Goal: Navigation & Orientation: Find specific page/section

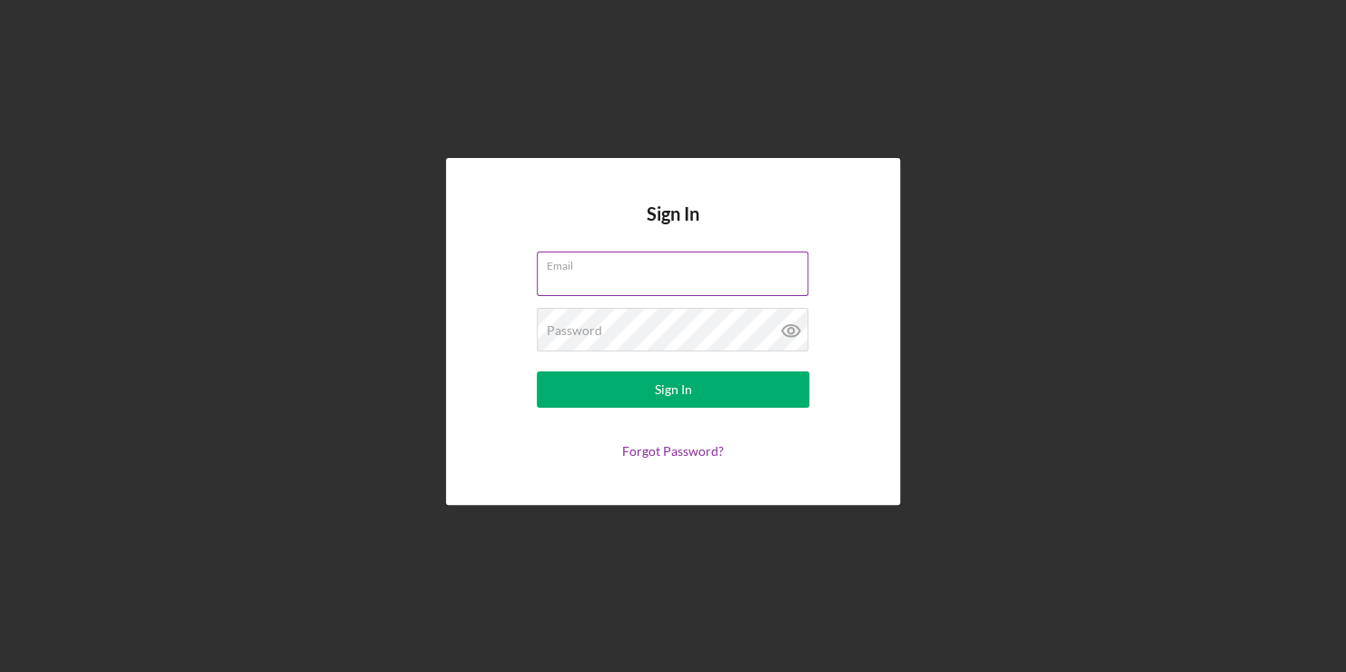
click at [687, 286] on input "Email" at bounding box center [673, 274] width 272 height 44
type input "[PERSON_NAME][EMAIL_ADDRESS][DOMAIN_NAME]"
click at [537, 371] on button "Sign In" at bounding box center [673, 389] width 272 height 36
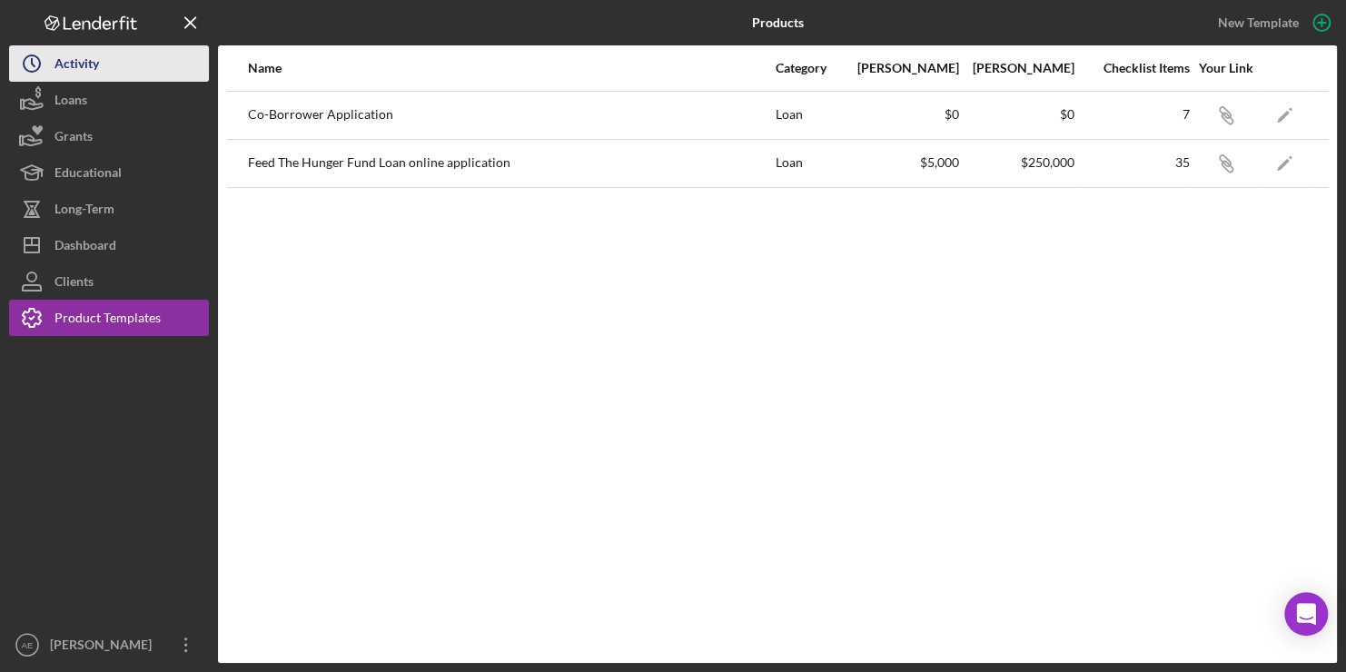
click at [82, 73] on div "Activity" at bounding box center [76, 65] width 44 height 41
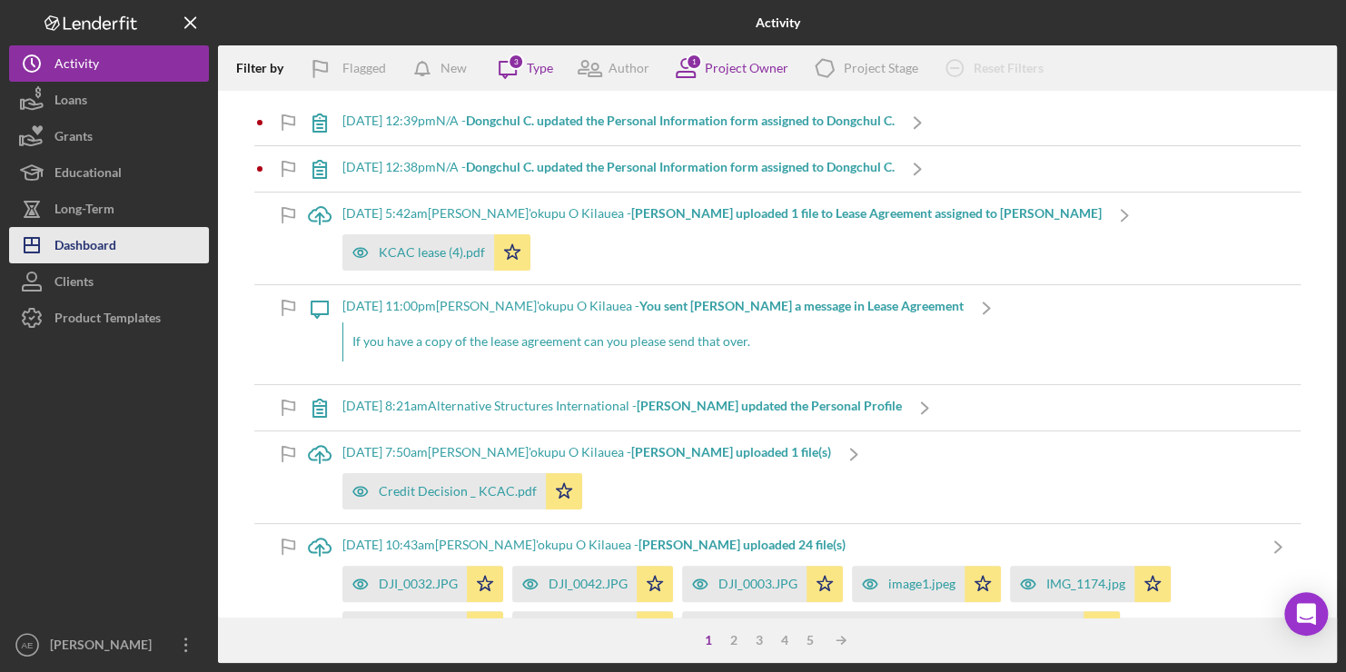
click at [72, 239] on div "Dashboard" at bounding box center [85, 247] width 62 height 41
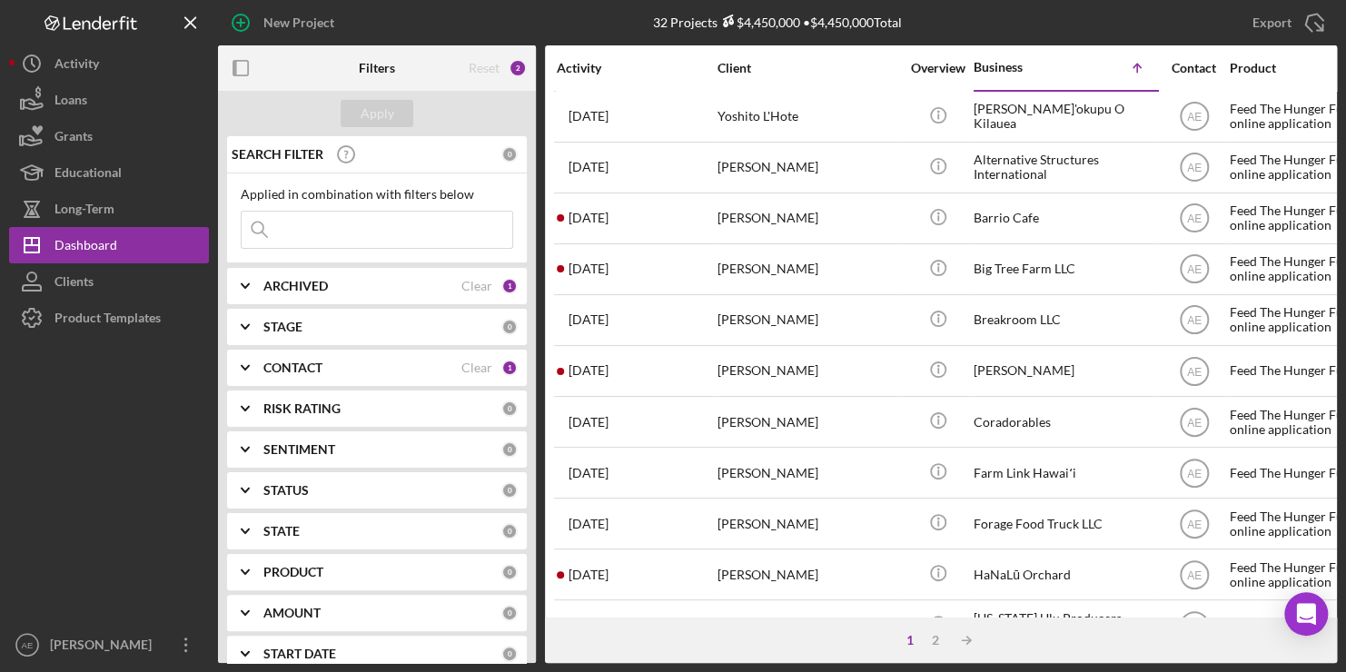
click at [288, 372] on b "CONTACT" at bounding box center [292, 368] width 59 height 15
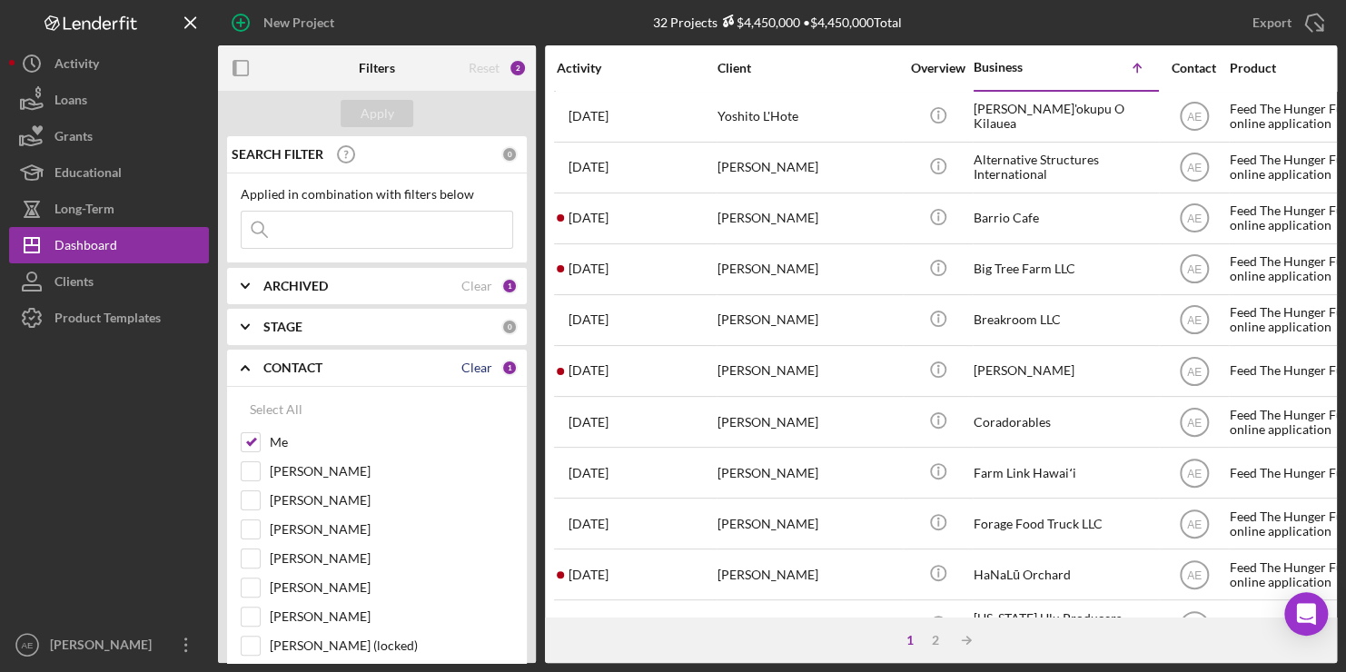
click at [469, 367] on div "Clear" at bounding box center [476, 368] width 31 height 15
checkbox input "false"
click at [485, 288] on div "Clear" at bounding box center [476, 286] width 31 height 15
click at [358, 122] on button "Apply" at bounding box center [377, 113] width 73 height 27
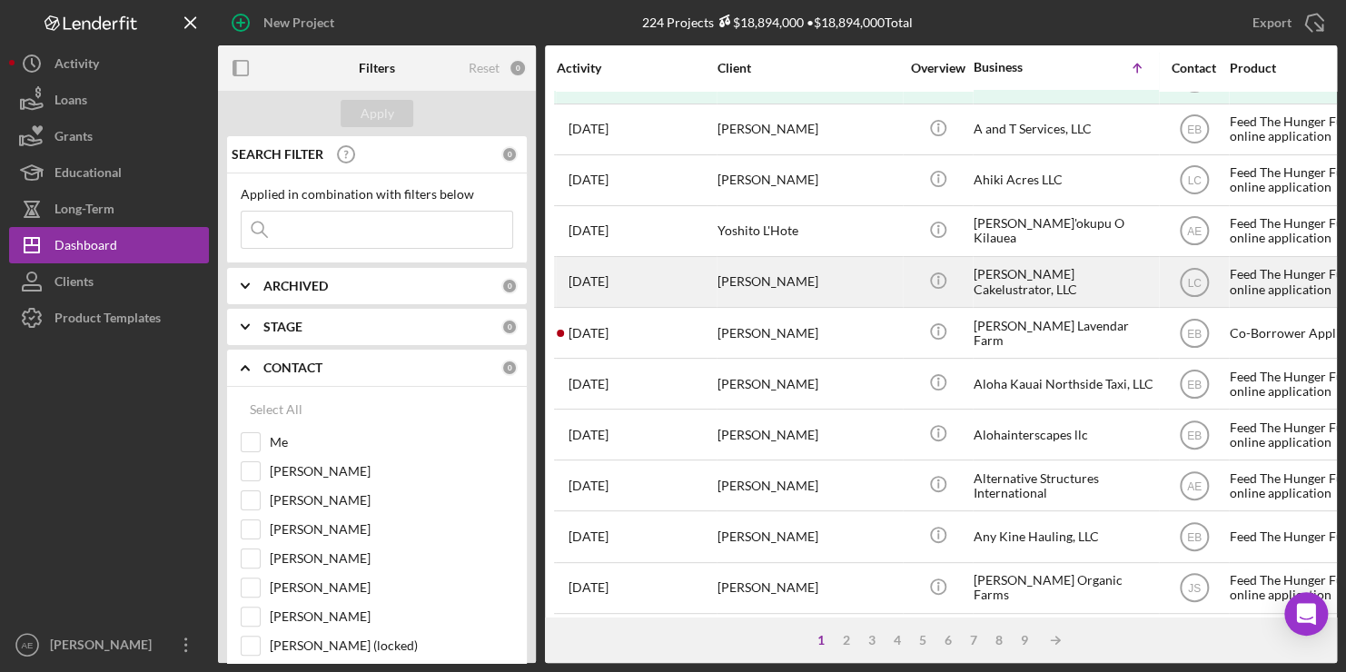
scroll to position [90, 0]
